Goal: Task Accomplishment & Management: Manage account settings

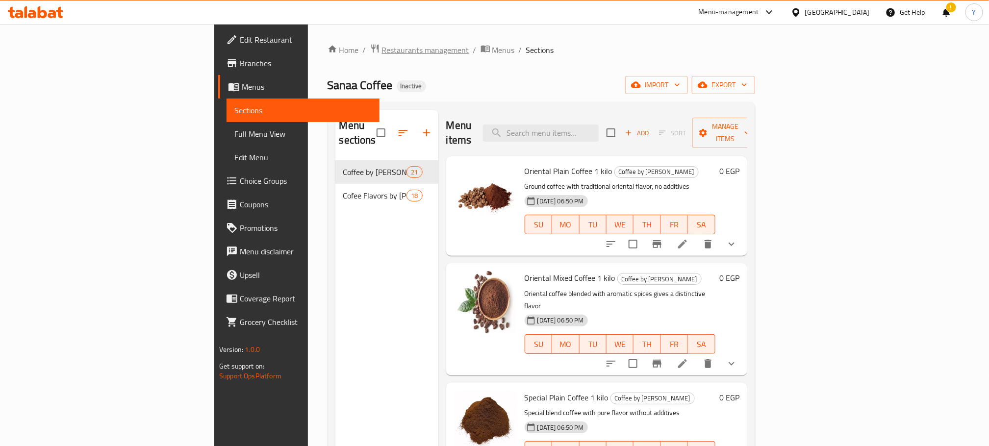
click at [382, 52] on span "Restaurants management" at bounding box center [425, 50] width 87 height 12
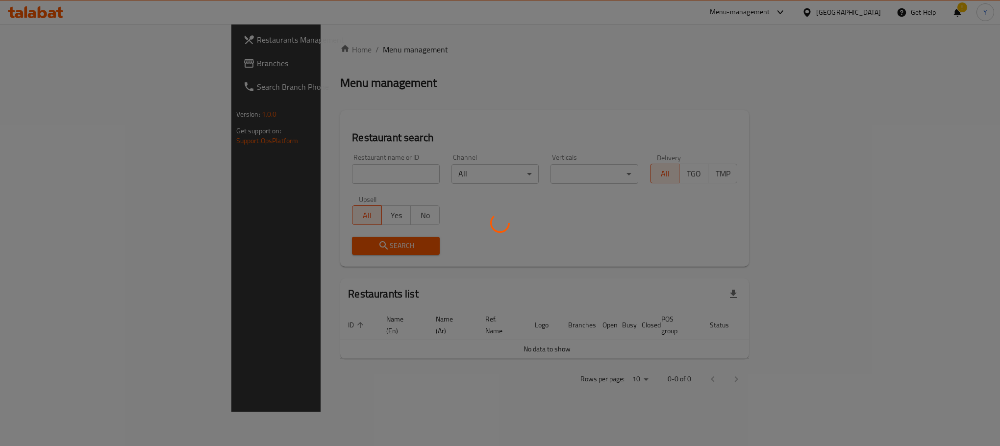
click at [34, 65] on div at bounding box center [500, 223] width 1000 height 446
click at [54, 65] on div at bounding box center [500, 223] width 1000 height 446
click at [46, 64] on div at bounding box center [500, 223] width 1000 height 446
click at [27, 64] on div at bounding box center [500, 223] width 1000 height 446
click at [40, 69] on div at bounding box center [500, 223] width 1000 height 446
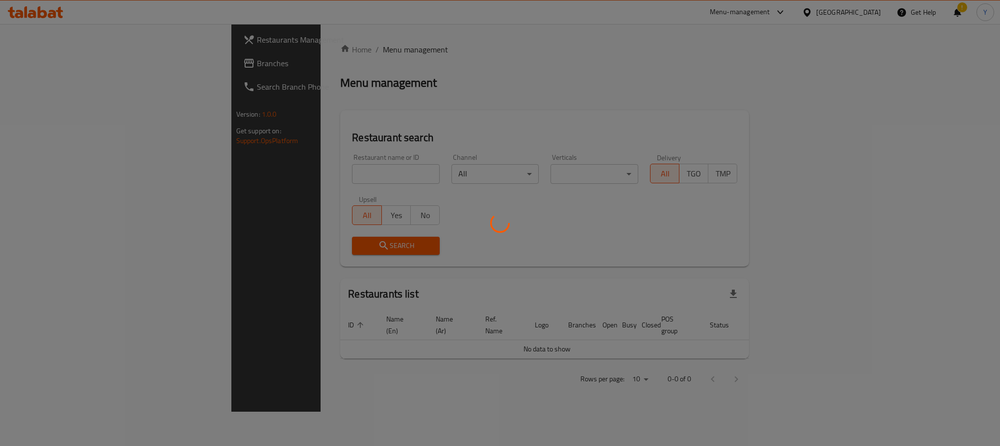
click at [35, 69] on div at bounding box center [500, 223] width 1000 height 446
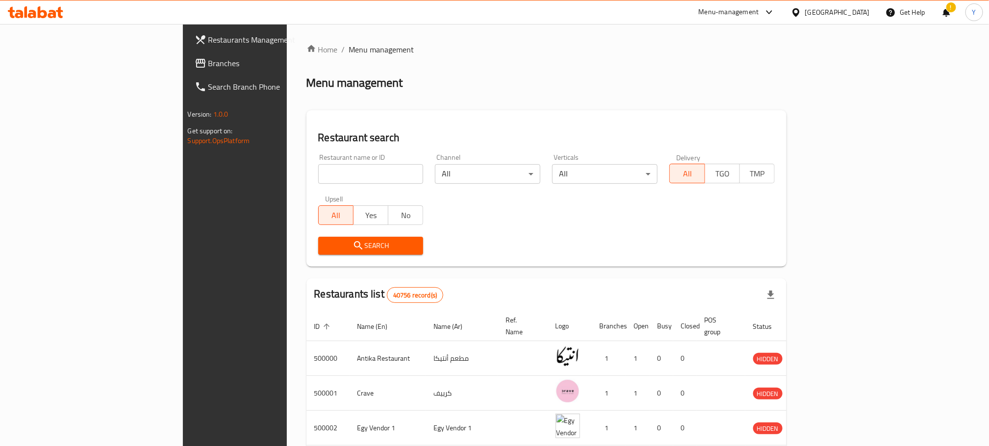
click at [208, 62] on span "Branches" at bounding box center [274, 63] width 132 height 12
click at [318, 170] on input "search" at bounding box center [370, 174] width 105 height 20
paste input "Zamalek@UWK2022"
type input "Zamalek@UWK2022"
click at [208, 60] on span "Branches" at bounding box center [274, 63] width 132 height 12
